Goal: Task Accomplishment & Management: Manage account settings

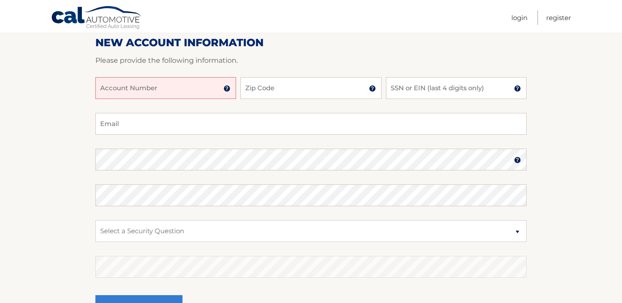
scroll to position [148, 0]
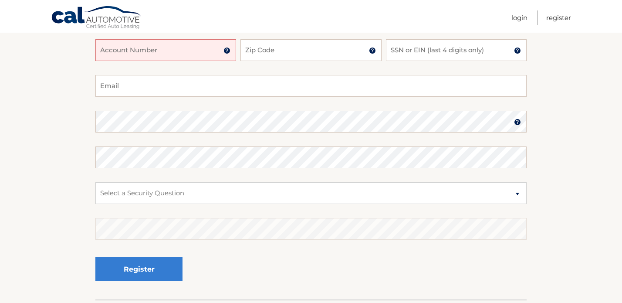
click at [177, 57] on input "Account Number" at bounding box center [165, 50] width 141 height 22
type input "44455988091"
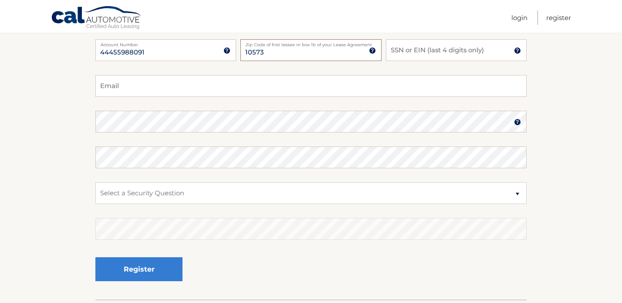
type input "10573"
type input "2883"
type input "stbraunt@gmail.com"
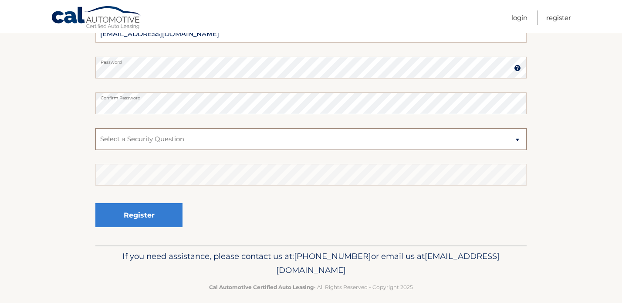
scroll to position [210, 0]
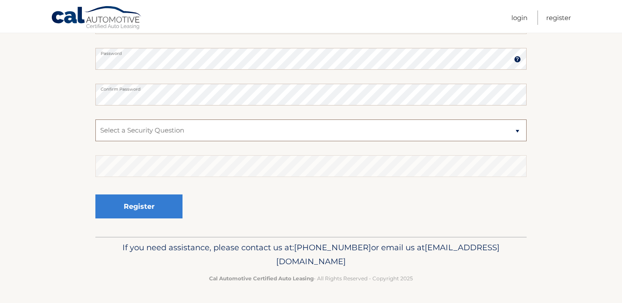
click at [184, 127] on select "Select a Security Question What was the name of your elementary school? What is…" at bounding box center [310, 130] width 431 height 22
select select "2"
click at [95, 119] on select "Select a Security Question What was the name of your elementary school? What is…" at bounding box center [310, 130] width 431 height 22
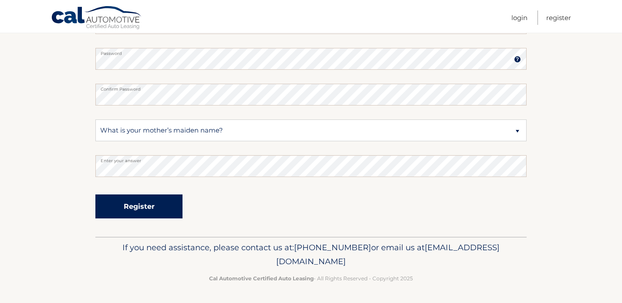
click at [142, 215] on button "Register" at bounding box center [138, 206] width 87 height 24
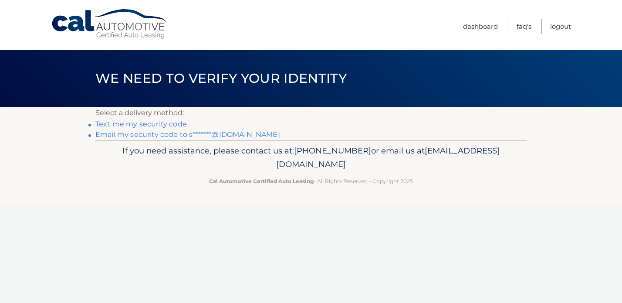
click at [164, 124] on link "Text me my security code" at bounding box center [140, 124] width 91 height 8
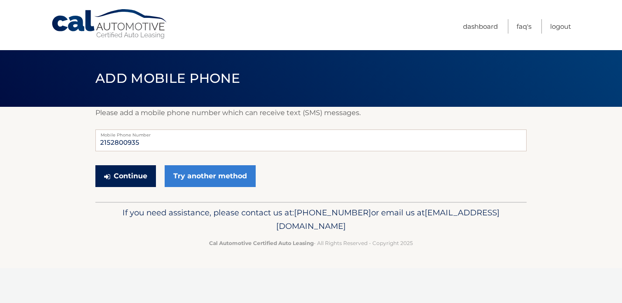
click at [130, 171] on button "Continue" at bounding box center [125, 176] width 61 height 22
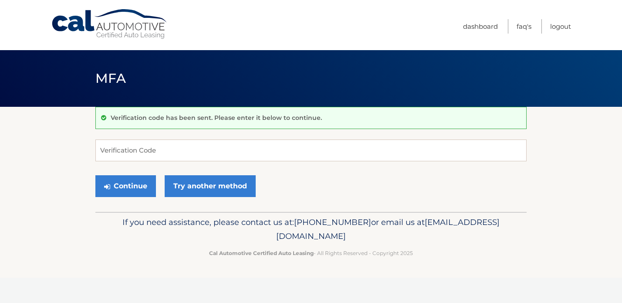
click at [146, 161] on form "Verification Code Continue Try another method" at bounding box center [310, 170] width 431 height 62
click at [148, 152] on input "Verification Code" at bounding box center [310, 150] width 431 height 22
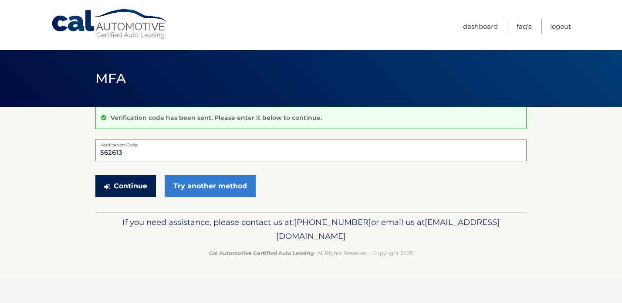
type input "562613"
click at [124, 185] on button "Continue" at bounding box center [125, 186] width 61 height 22
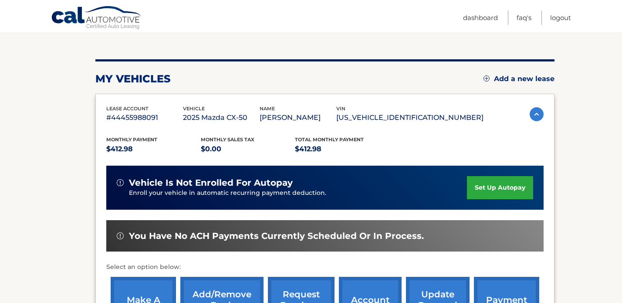
scroll to position [113, 0]
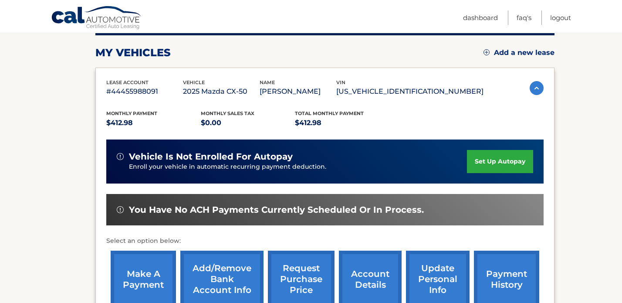
click at [492, 160] on link "set up autopay" at bounding box center [500, 161] width 66 height 23
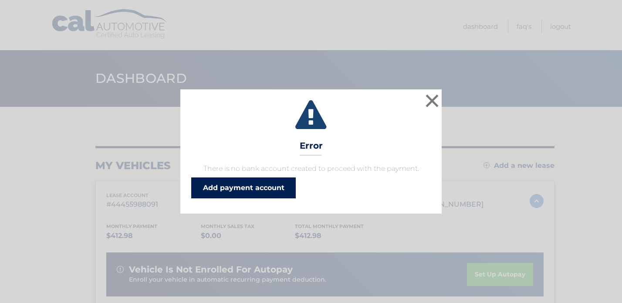
click at [257, 184] on link "Add payment account" at bounding box center [243, 187] width 104 height 21
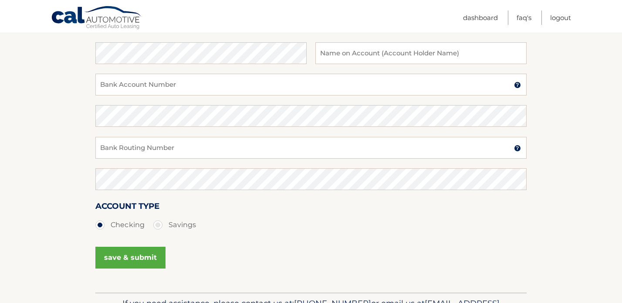
scroll to position [146, 0]
type input "[PERSON_NAME]"
click at [164, 82] on input "Bank Account Number" at bounding box center [310, 85] width 431 height 22
type input "91448861965"
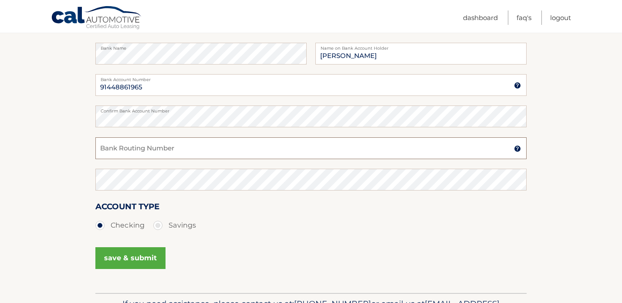
click at [145, 147] on input "Bank Routing Number" at bounding box center [310, 148] width 431 height 22
type input "021000021"
click at [123, 260] on button "save & submit" at bounding box center [130, 258] width 70 height 22
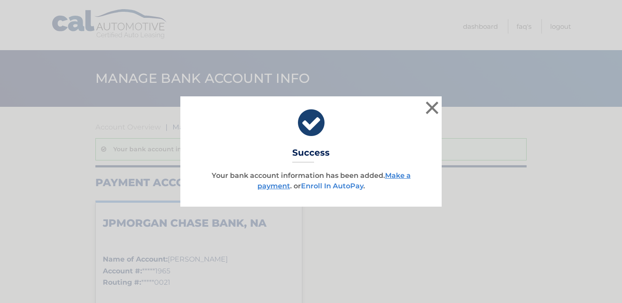
click at [337, 188] on link "Enroll In AutoPay" at bounding box center [332, 186] width 62 height 8
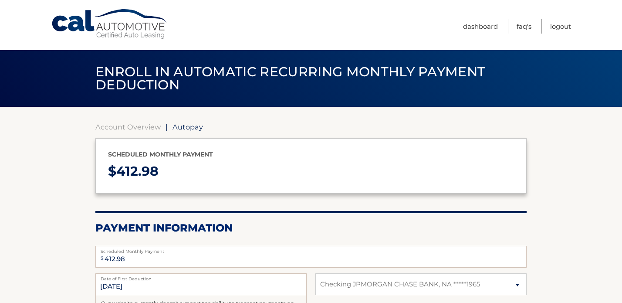
select select "NGNmZjZlNWUtY2Y4Mi00YTMxLThkNzgtODZlZGU0NDgyNWQz"
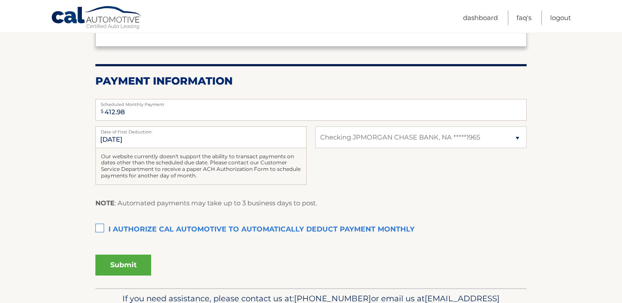
scroll to position [175, 0]
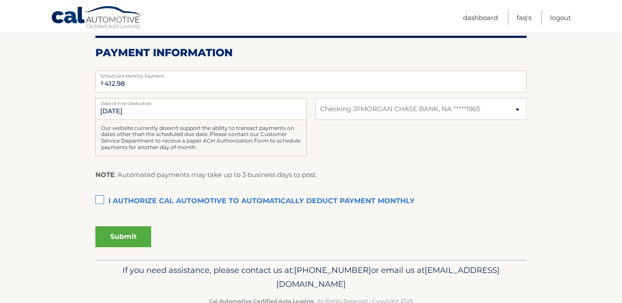
click at [134, 105] on label "Date of First Deduction" at bounding box center [200, 101] width 211 height 7
click at [134, 105] on input "10/1/2025" at bounding box center [200, 109] width 211 height 22
click at [116, 115] on input "10/1/2025" at bounding box center [200, 109] width 211 height 22
click at [108, 111] on input "10/1/2025" at bounding box center [200, 109] width 211 height 22
click at [101, 200] on label "I authorize cal automotive to automatically deduct payment monthly This checkbo…" at bounding box center [310, 200] width 431 height 17
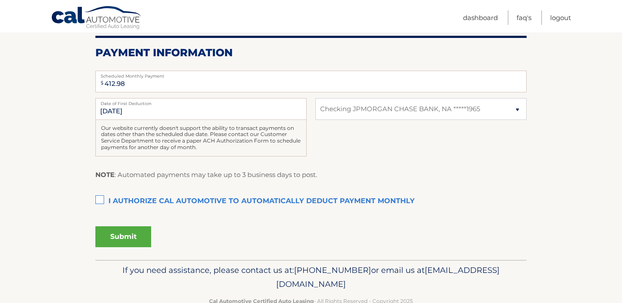
click at [0, 0] on input "I authorize cal automotive to automatically deduct payment monthly This checkbo…" at bounding box center [0, 0] width 0 height 0
click at [125, 239] on button "Submit" at bounding box center [123, 236] width 56 height 21
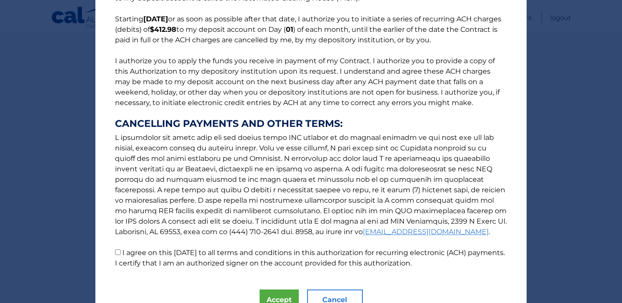
scroll to position [108, 0]
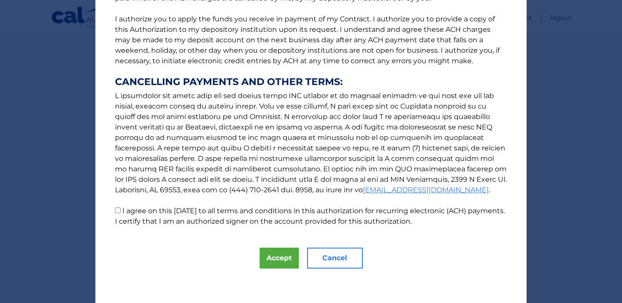
click at [120, 208] on input "I agree on this 08/30/2025 to all terms and conditions in this authorization fo…" at bounding box center [118, 210] width 6 height 6
checkbox input "true"
click at [273, 257] on button "Accept" at bounding box center [278, 257] width 39 height 21
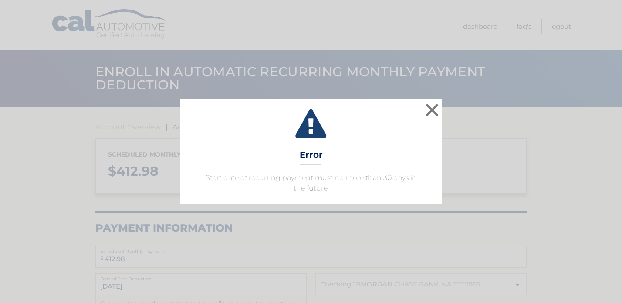
select select "NGNmZjZlNWUtY2Y4Mi00YTMxLThkNzgtODZlZGU0NDgyNWQz"
click at [431, 110] on button "×" at bounding box center [431, 109] width 17 height 17
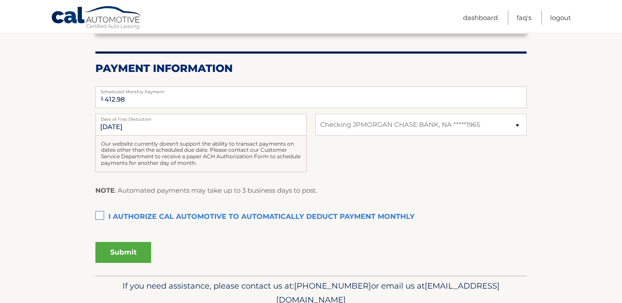
scroll to position [165, 0]
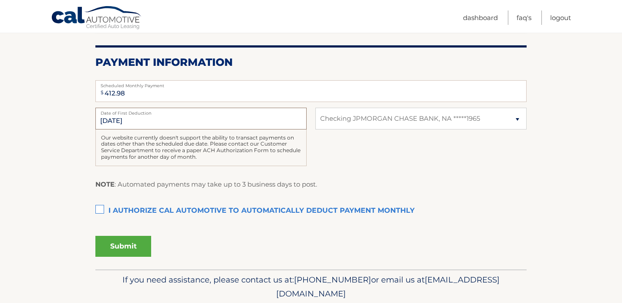
click at [139, 122] on input "[DATE]" at bounding box center [200, 119] width 211 height 22
click at [105, 115] on input "[DATE]" at bounding box center [200, 119] width 211 height 22
click at [139, 123] on input "[DATE]" at bounding box center [200, 119] width 211 height 22
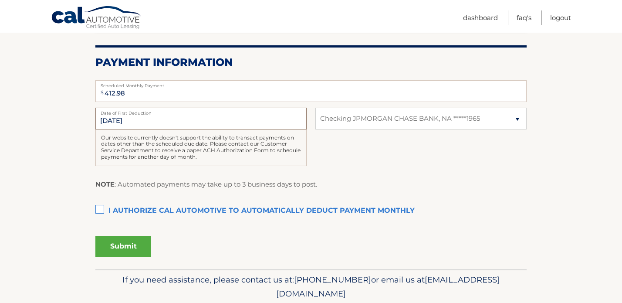
click at [108, 121] on input "[DATE]" at bounding box center [200, 119] width 211 height 22
click at [105, 117] on input "[DATE]" at bounding box center [200, 119] width 211 height 22
click at [139, 118] on input "[DATE]" at bounding box center [200, 119] width 211 height 22
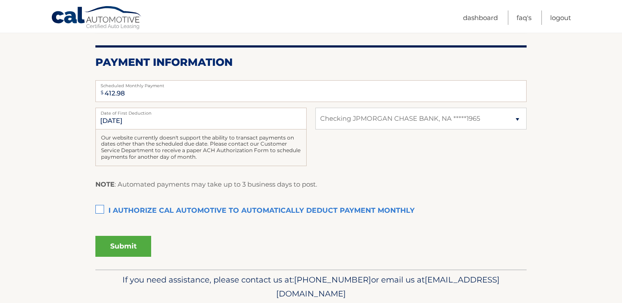
click at [97, 210] on label "I authorize cal automotive to automatically deduct payment monthly This checkbo…" at bounding box center [310, 210] width 431 height 17
click at [0, 0] on input "I authorize cal automotive to automatically deduct payment monthly This checkbo…" at bounding box center [0, 0] width 0 height 0
click at [124, 246] on button "Submit" at bounding box center [123, 246] width 56 height 21
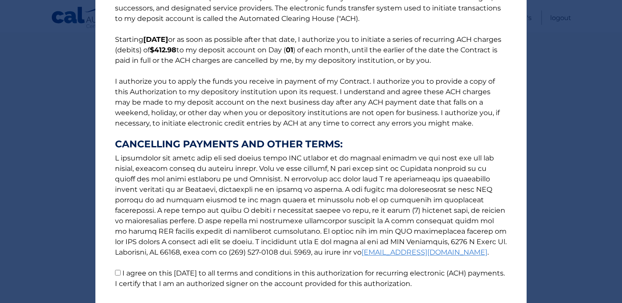
scroll to position [108, 0]
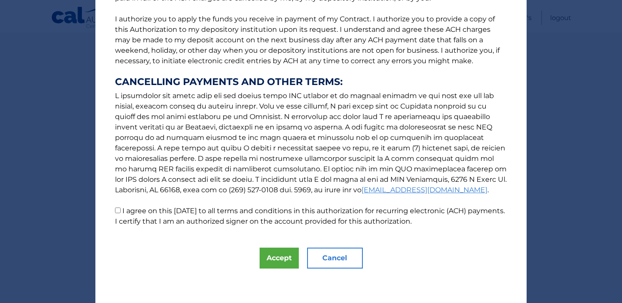
click at [147, 215] on p "The words "I" "me" and "my" mean any identified Customer who signs this Authori…" at bounding box center [310, 67] width 409 height 317
click at [121, 212] on p "The words "I" "me" and "my" mean any identified Customer who signs this Authori…" at bounding box center [310, 67] width 409 height 317
click at [119, 212] on input "I agree on this 08/30/2025 to all terms and conditions in this authorization fo…" at bounding box center [118, 210] width 6 height 6
checkbox input "true"
click at [273, 257] on button "Accept" at bounding box center [278, 257] width 39 height 21
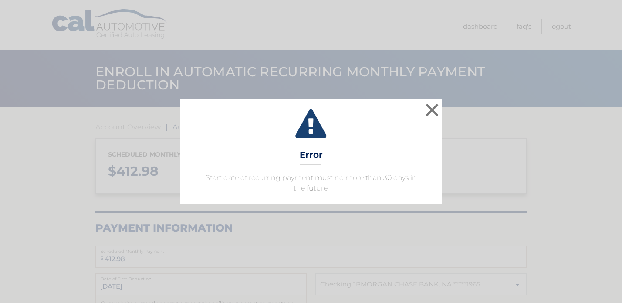
select select "NGNmZjZlNWUtY2Y4Mi00YTMxLThkNzgtODZlZGU0NDgyNWQz"
click at [429, 109] on button "×" at bounding box center [431, 109] width 17 height 17
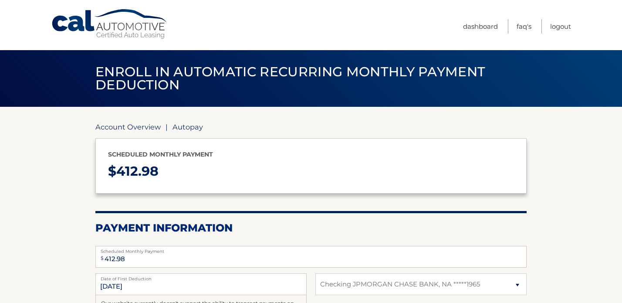
click at [138, 125] on link "Account Overview" at bounding box center [127, 126] width 65 height 9
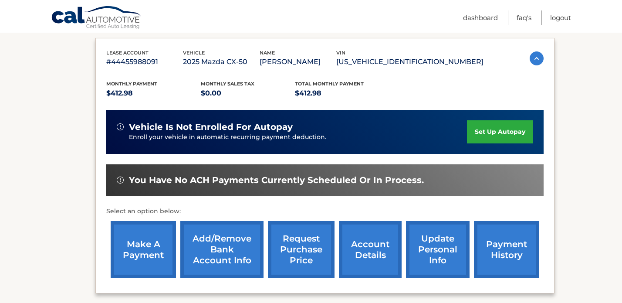
scroll to position [225, 0]
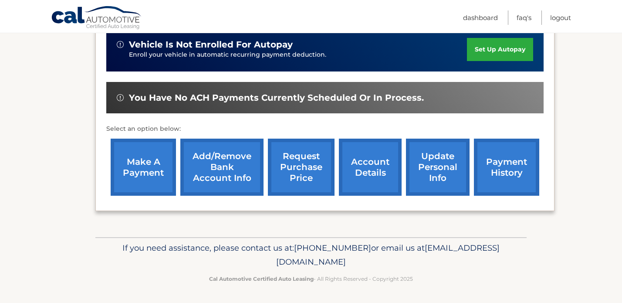
click at [156, 175] on link "make a payment" at bounding box center [143, 166] width 65 height 57
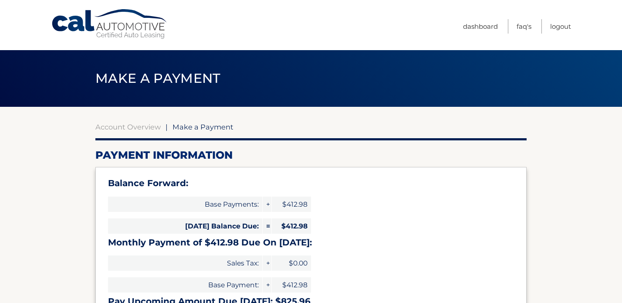
select select "NGNmZjZlNWUtY2Y4Mi00YTMxLThkNzgtODZlZGU0NDgyNWQz"
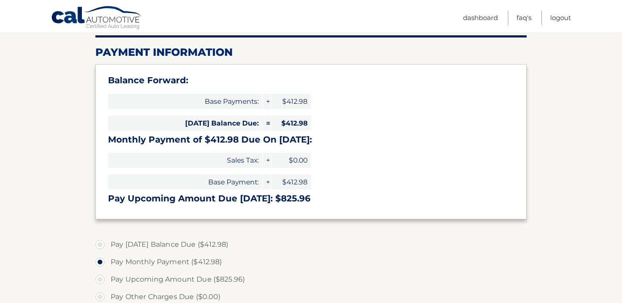
scroll to position [101, 0]
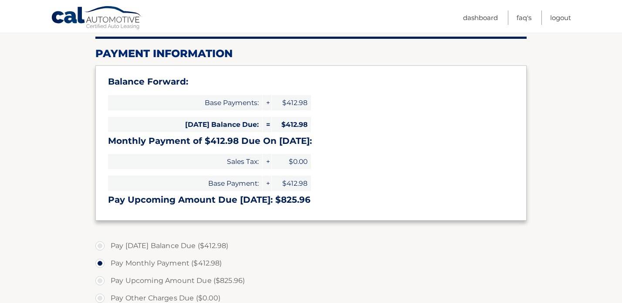
click at [100, 245] on label "Pay [DATE] Balance Due ($412.98)" at bounding box center [310, 245] width 431 height 17
click at [100, 245] on input "Pay [DATE] Balance Due ($412.98)" at bounding box center [103, 244] width 9 height 14
radio input "true"
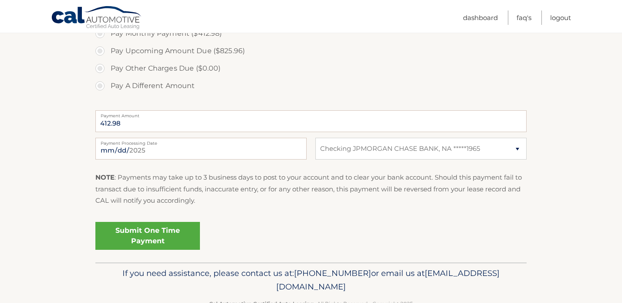
scroll to position [357, 0]
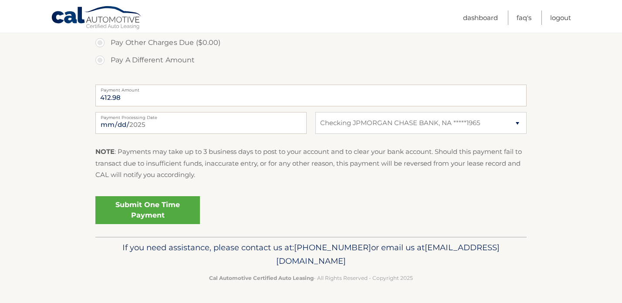
click at [138, 206] on link "Submit One Time Payment" at bounding box center [147, 210] width 104 height 28
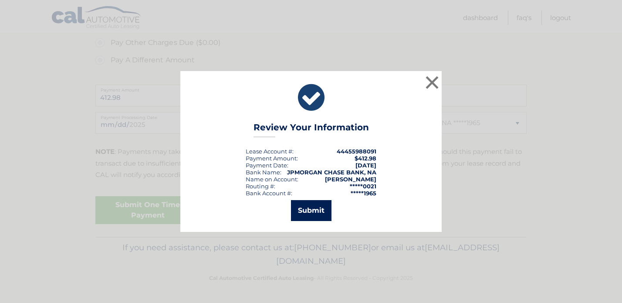
click at [310, 212] on button "Submit" at bounding box center [311, 210] width 40 height 21
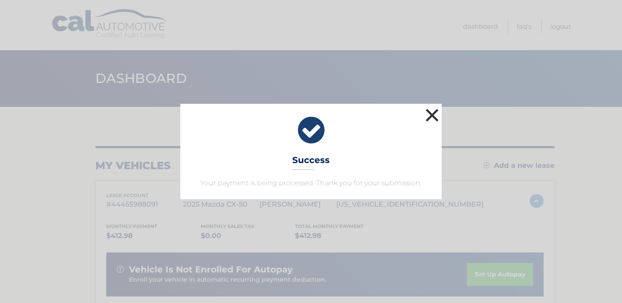
click at [427, 115] on button "×" at bounding box center [431, 114] width 17 height 17
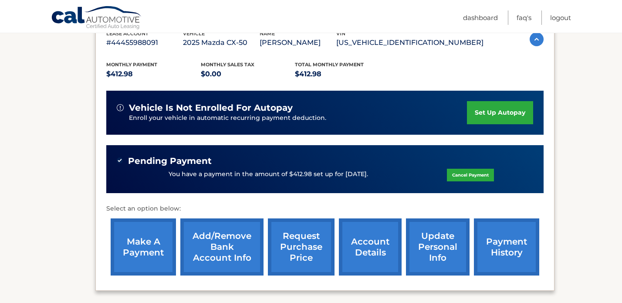
scroll to position [160, 0]
